Goal: Task Accomplishment & Management: Complete application form

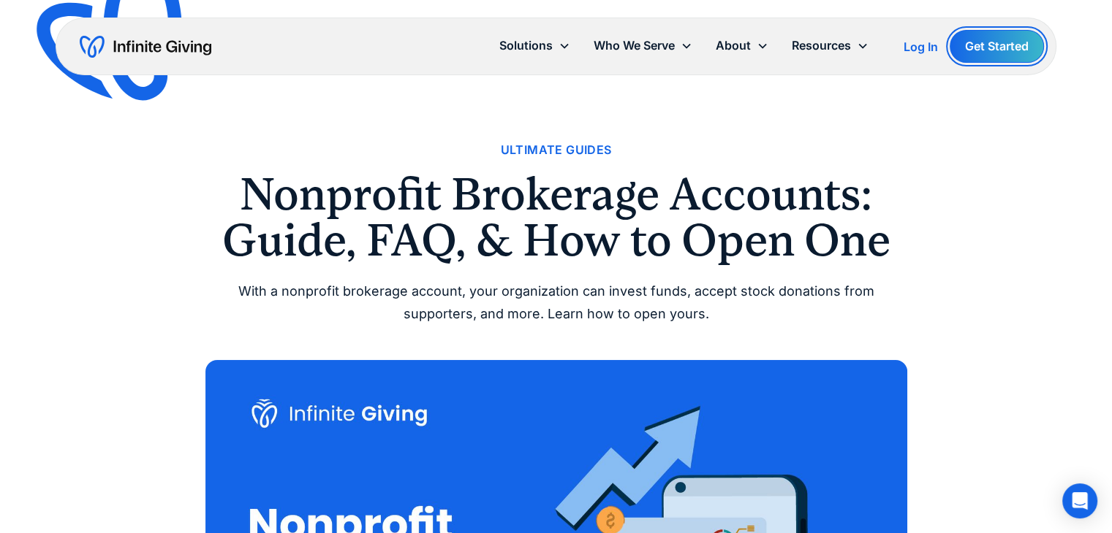
click at [997, 32] on link "Get Started" at bounding box center [996, 46] width 94 height 33
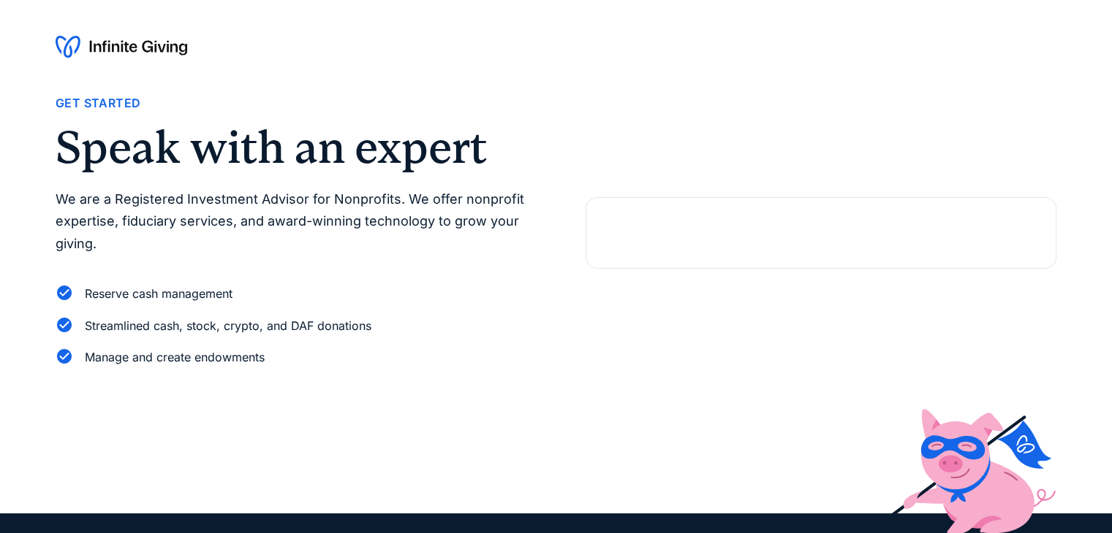
click at [96, 102] on div "Get Started" at bounding box center [98, 104] width 85 height 20
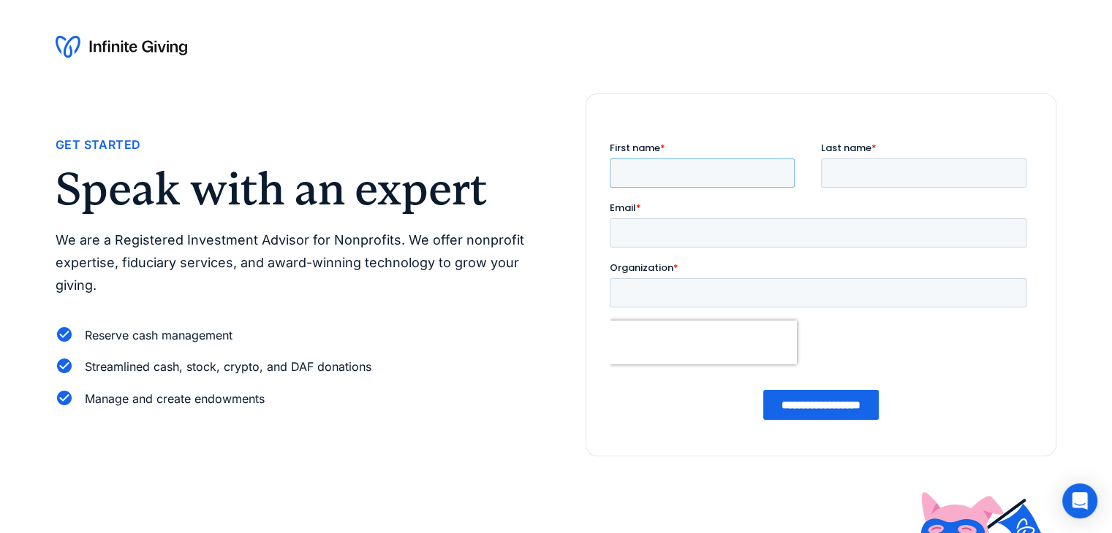
click at [639, 165] on input "First name *" at bounding box center [701, 173] width 185 height 29
click at [461, 296] on p "We are a Registered Investment Advisor for Nonprofits. We offer nonprofit exper…" at bounding box center [291, 262] width 471 height 67
